Goal: Task Accomplishment & Management: Manage account settings

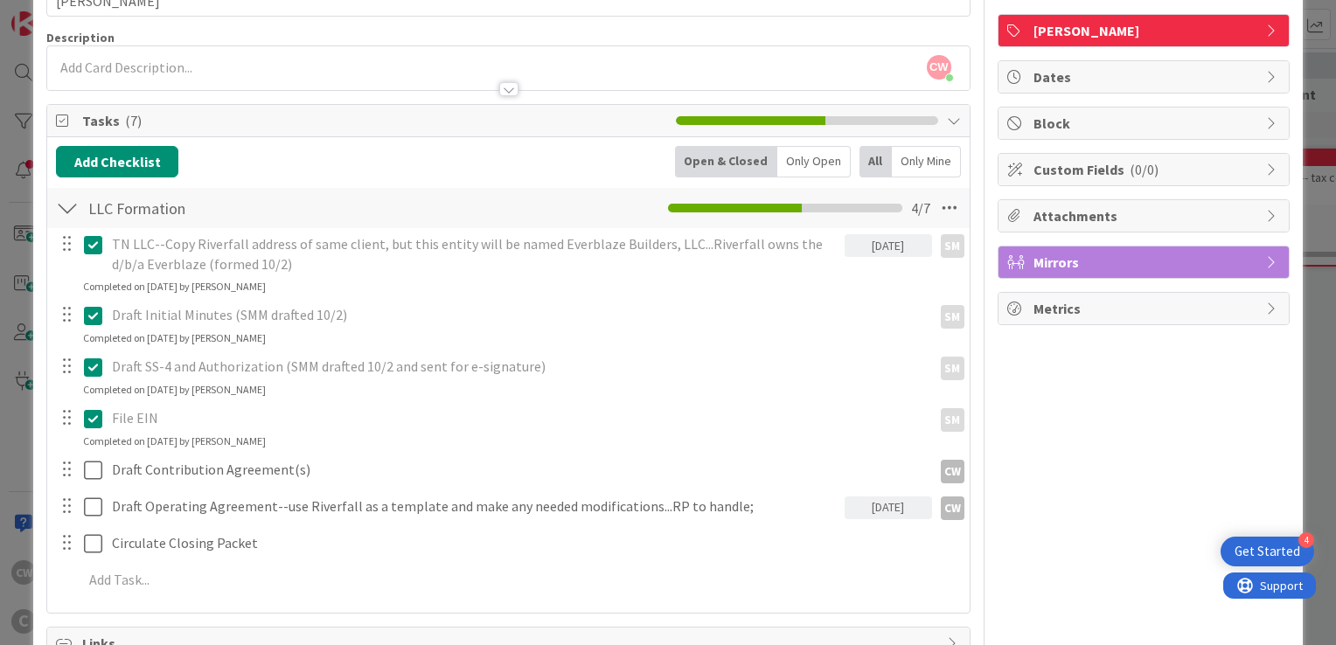
scroll to position [111, 0]
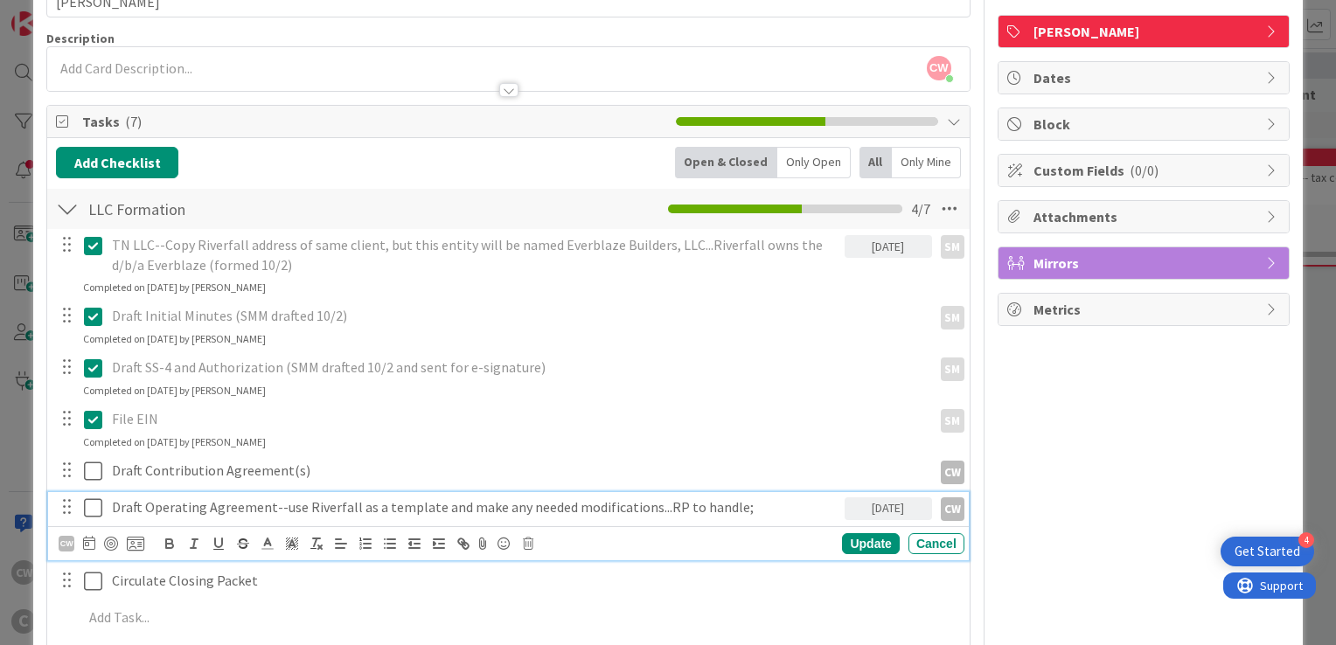
click at [94, 508] on icon at bounding box center [93, 508] width 18 height 21
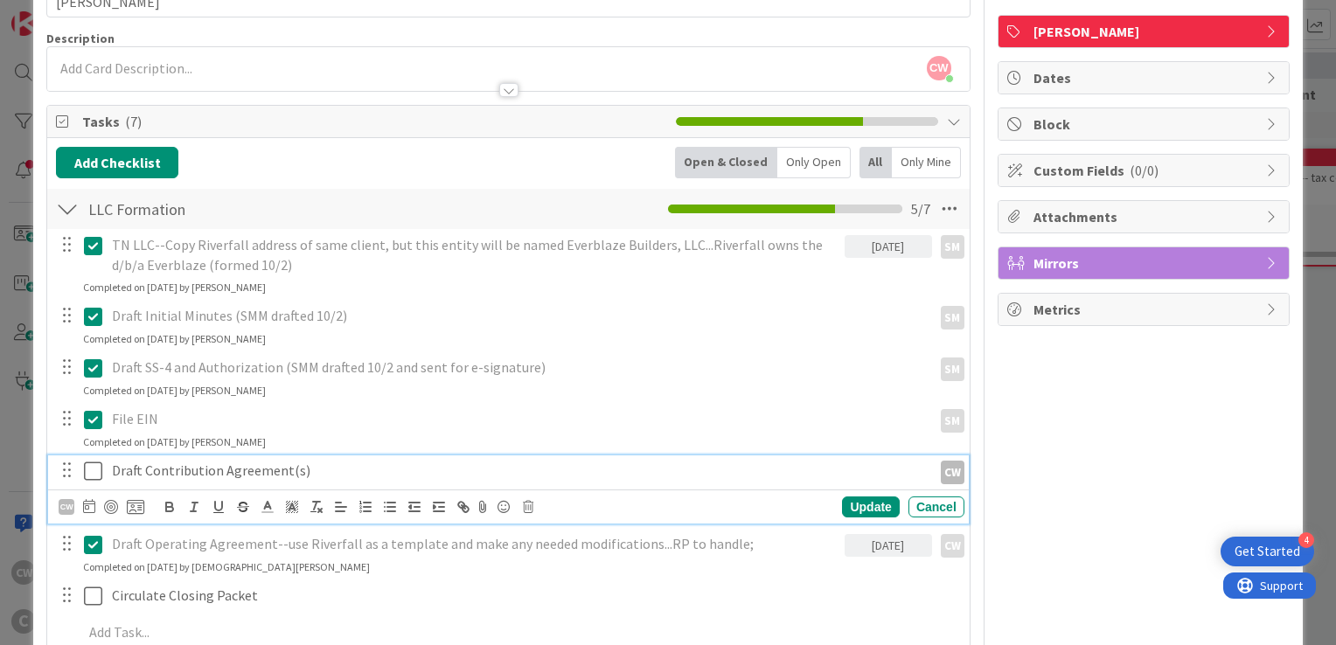
click at [98, 471] on icon at bounding box center [93, 471] width 18 height 21
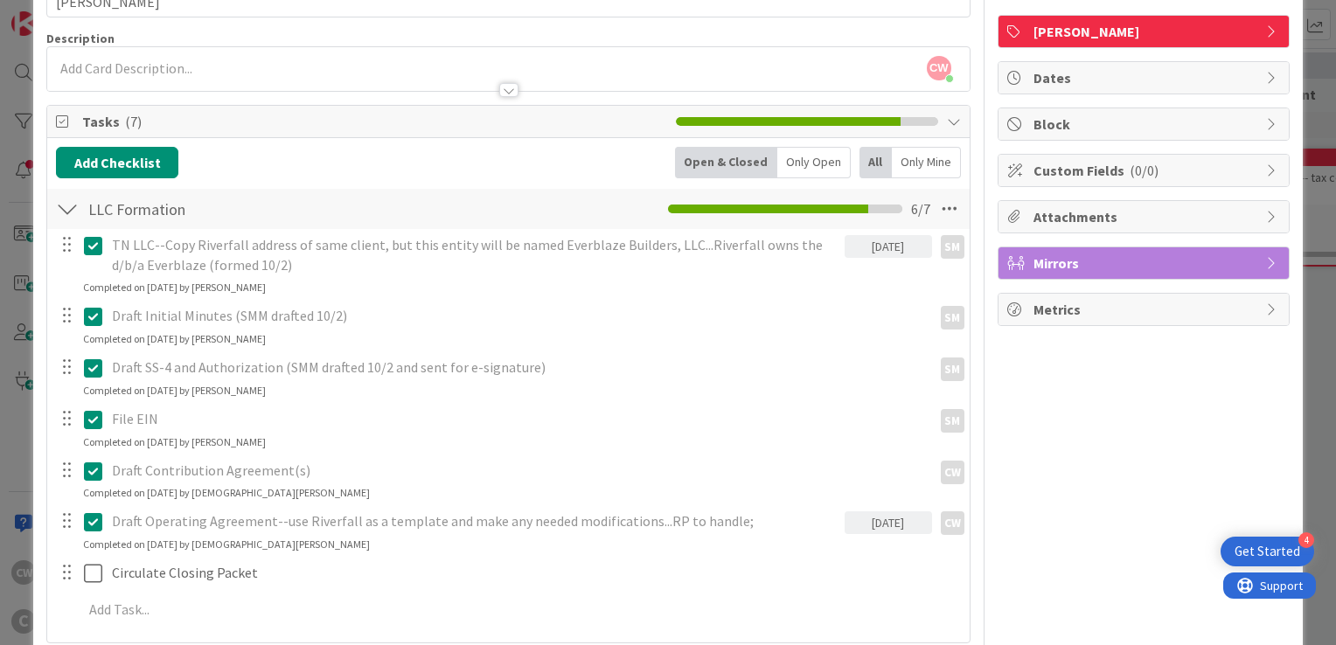
scroll to position [0, 0]
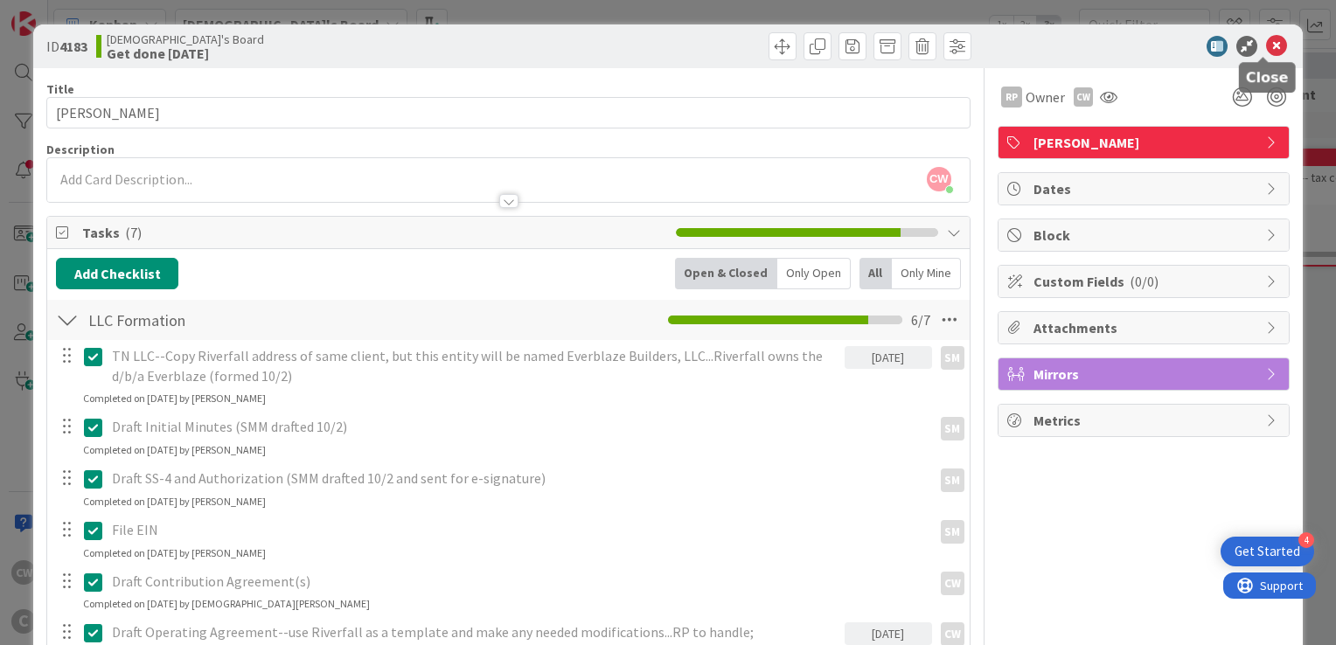
click at [1266, 45] on icon at bounding box center [1276, 46] width 21 height 21
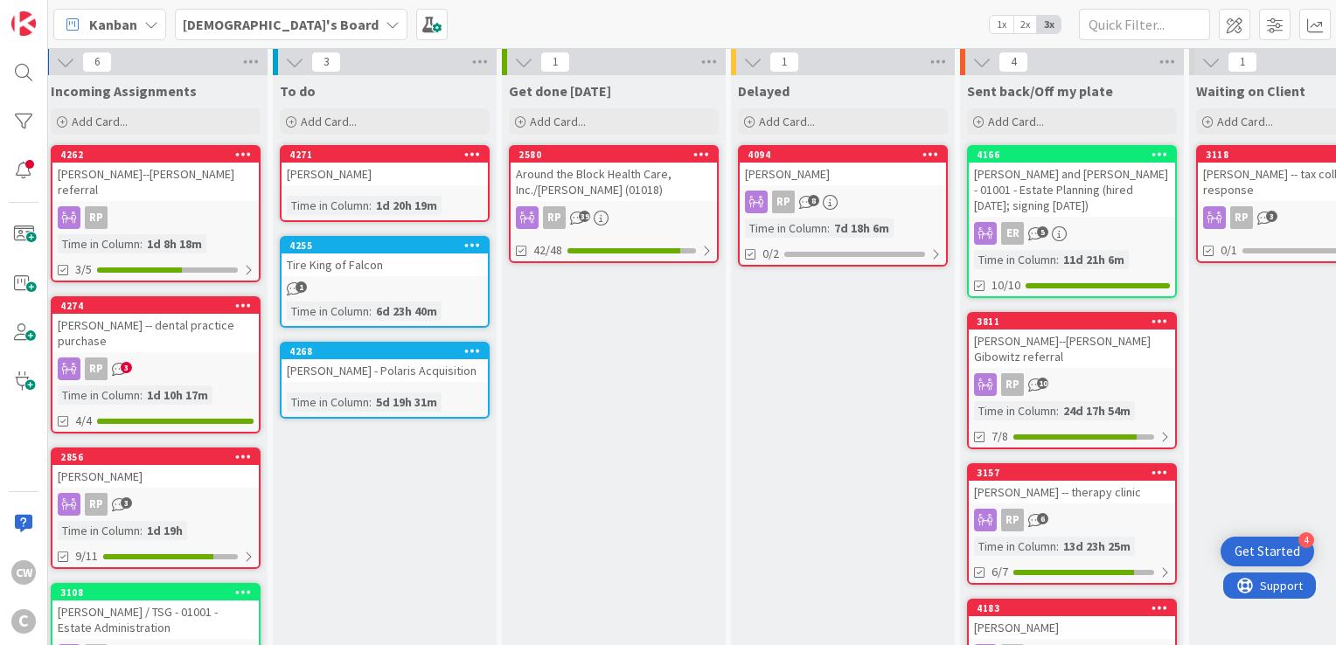
scroll to position [0, 10]
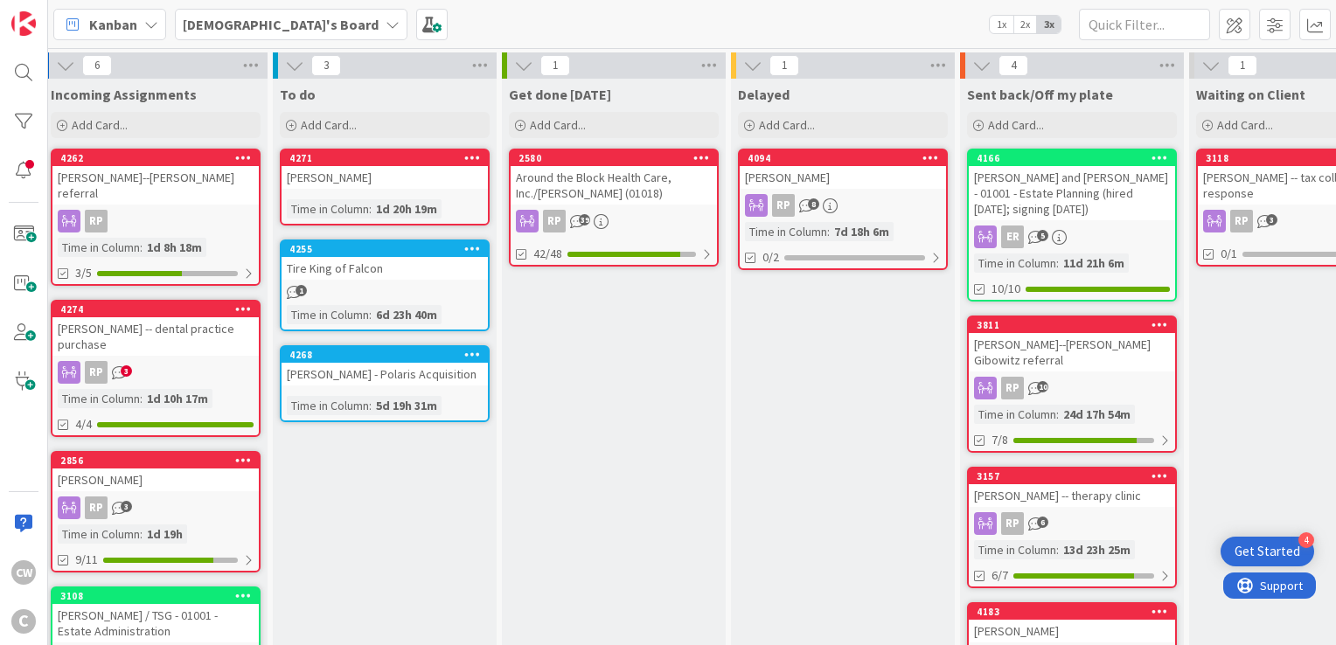
click at [470, 157] on icon at bounding box center [472, 157] width 17 height 12
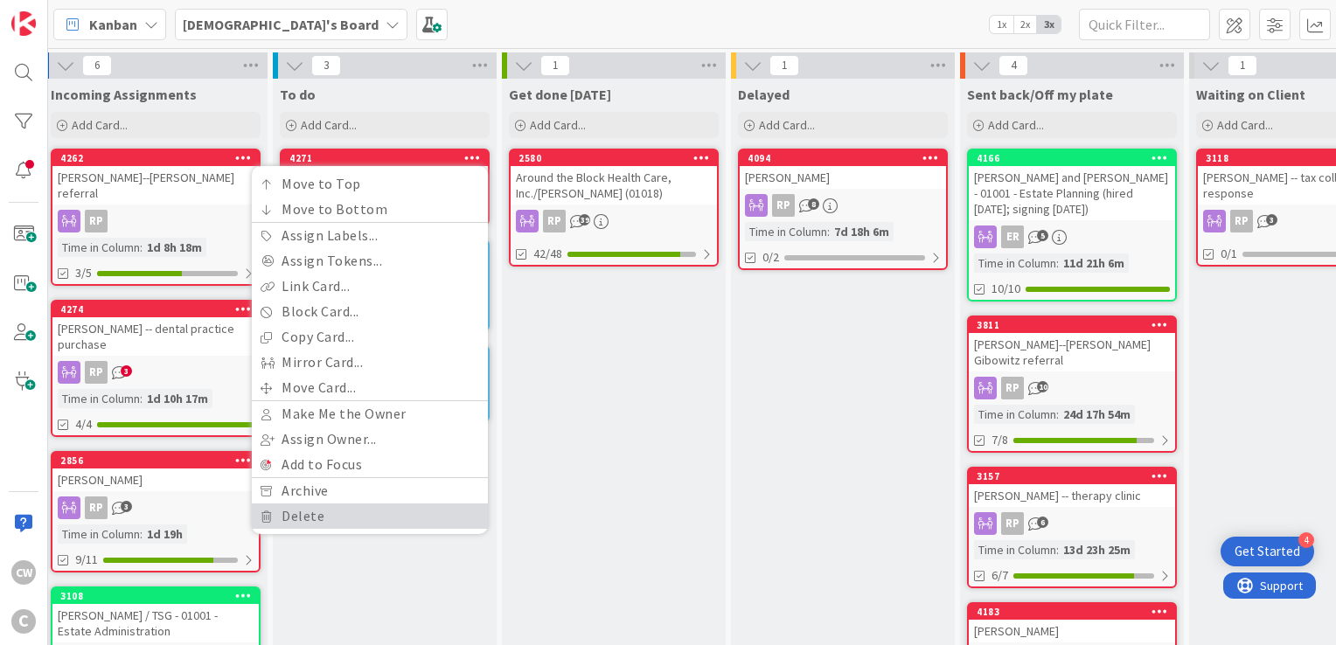
click at [396, 508] on link "Delete" at bounding box center [370, 516] width 236 height 25
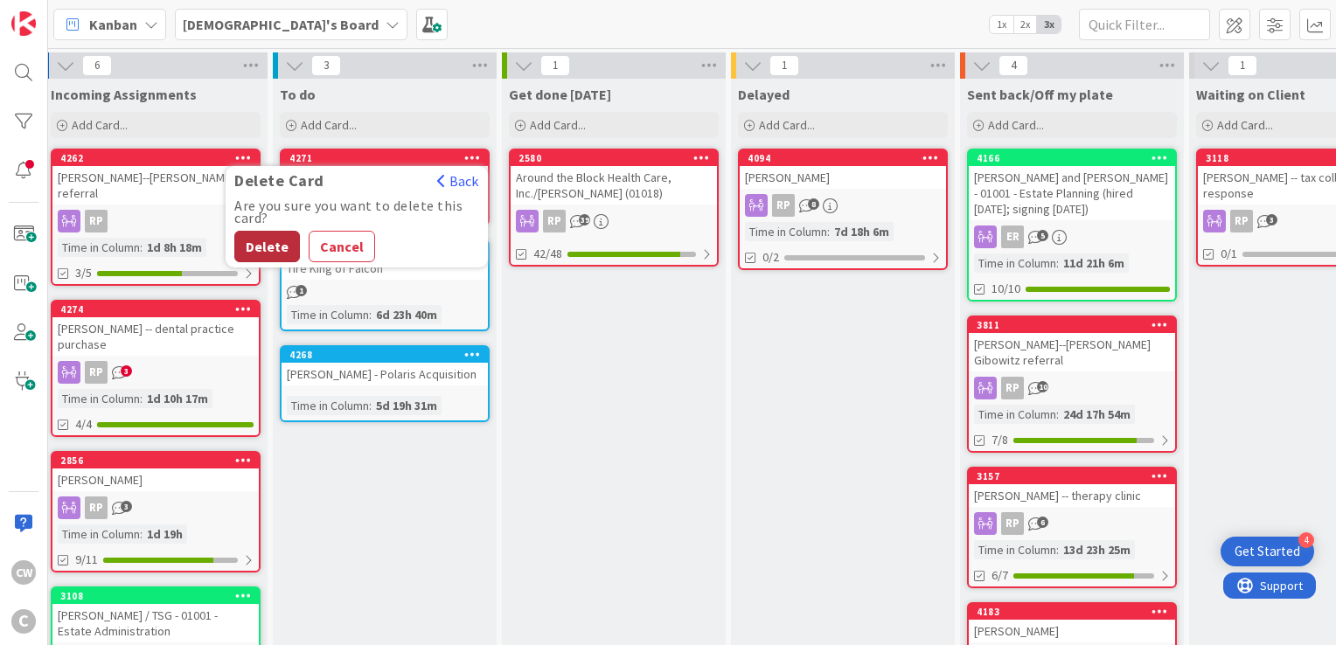
click at [266, 245] on button "Delete" at bounding box center [267, 246] width 66 height 31
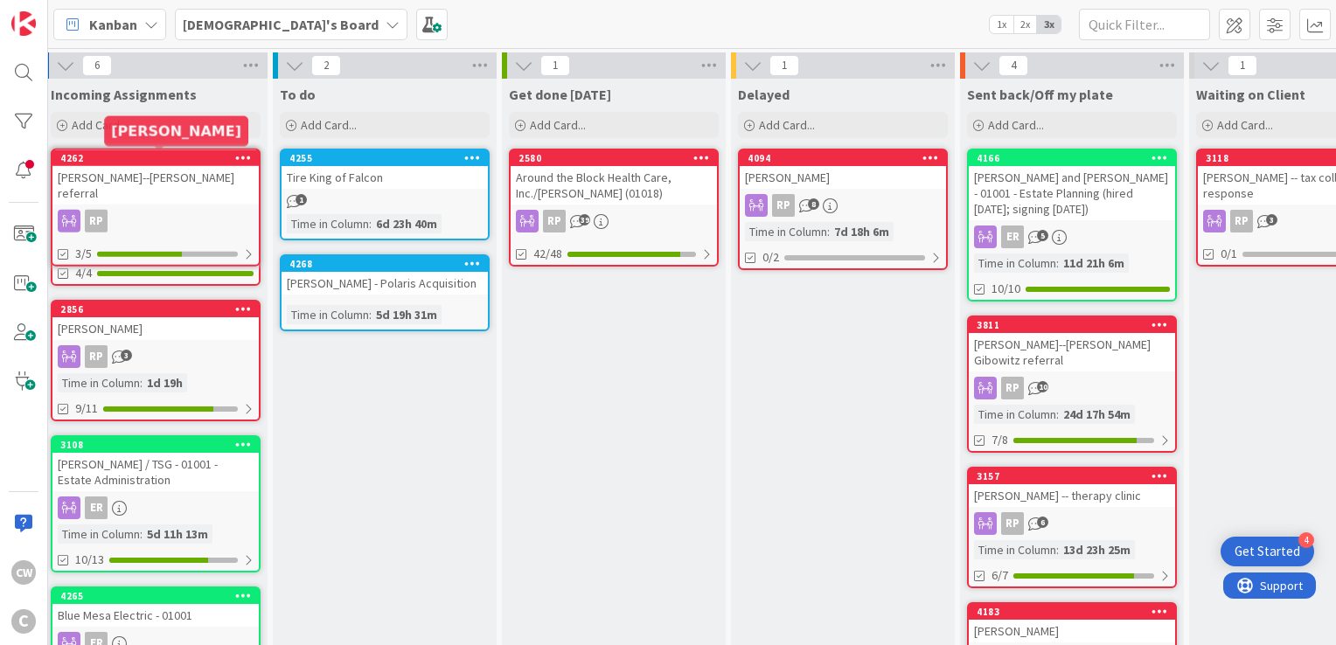
scroll to position [0, 0]
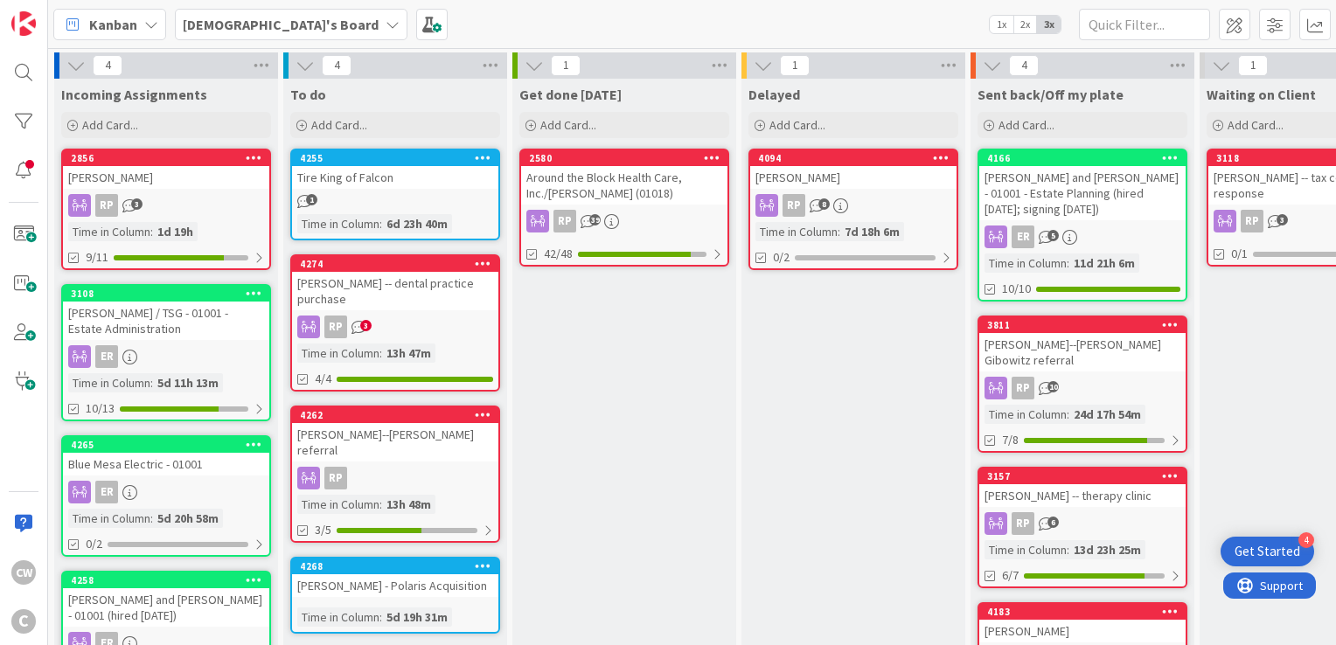
click at [409, 282] on div "[PERSON_NAME] -- dental practice purchase" at bounding box center [395, 291] width 206 height 38
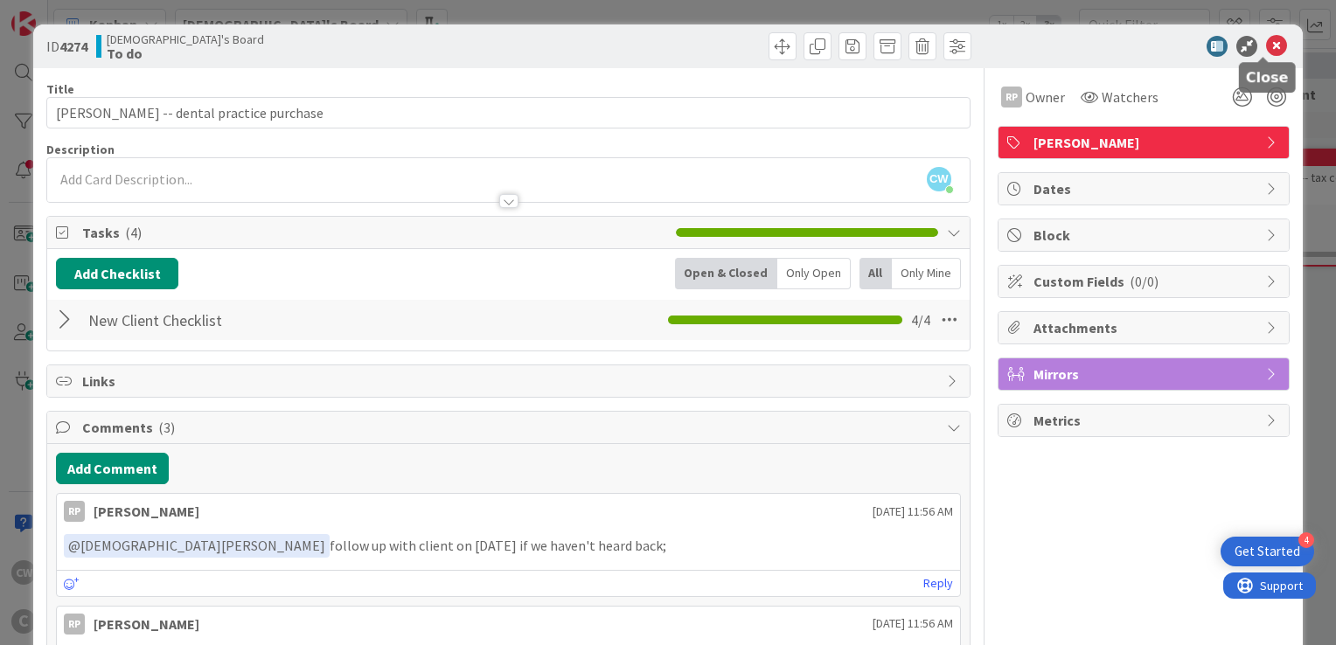
click at [1266, 46] on icon at bounding box center [1276, 46] width 21 height 21
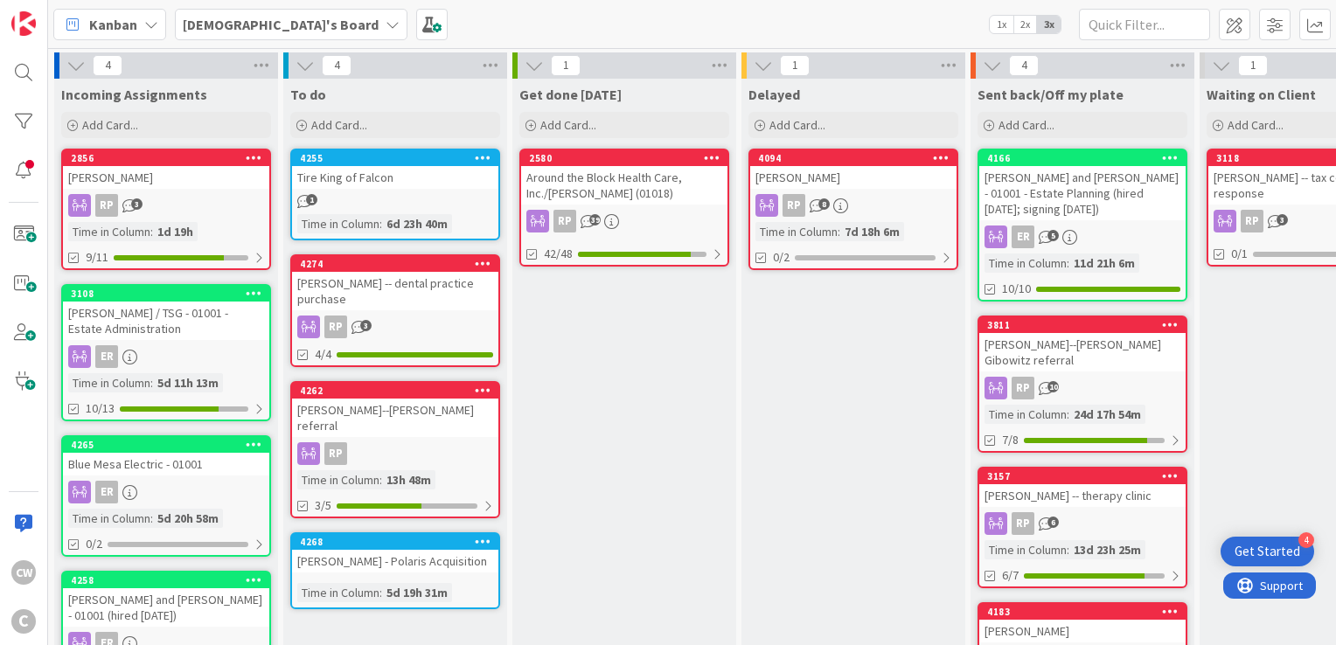
click at [422, 411] on div "[PERSON_NAME]--[PERSON_NAME] referral" at bounding box center [395, 418] width 206 height 38
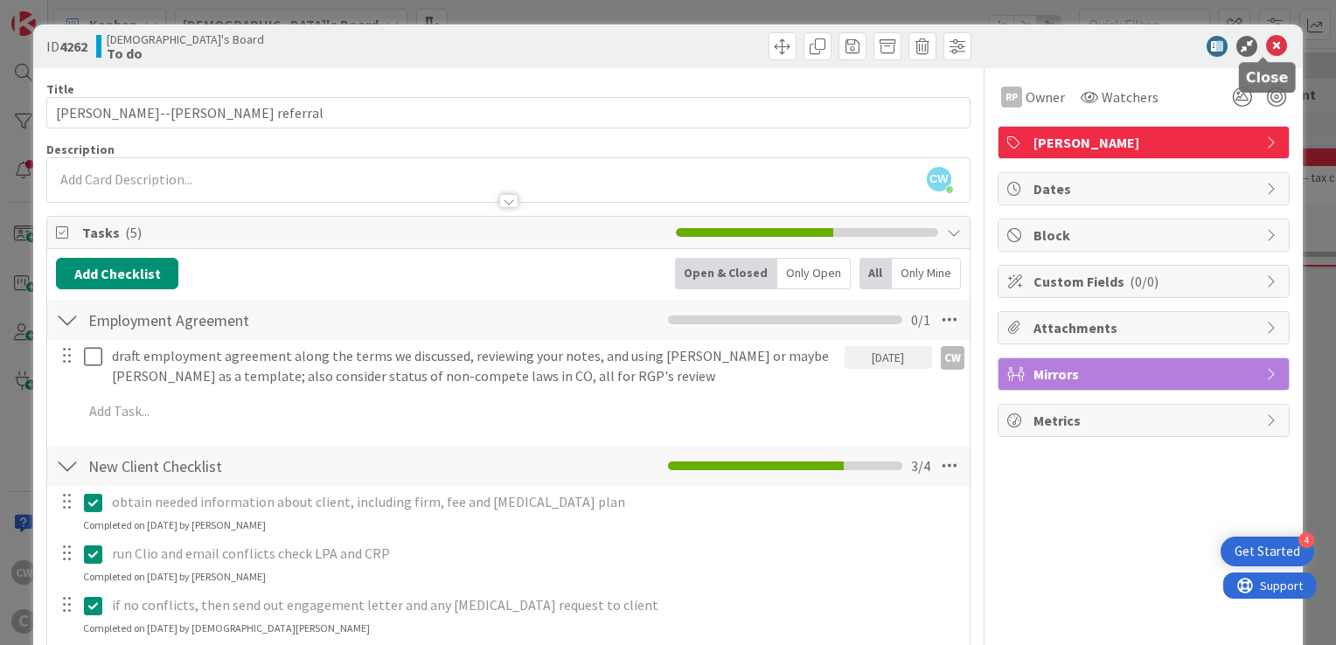
click at [1266, 44] on icon at bounding box center [1276, 46] width 21 height 21
